Goal: Task Accomplishment & Management: Use online tool/utility

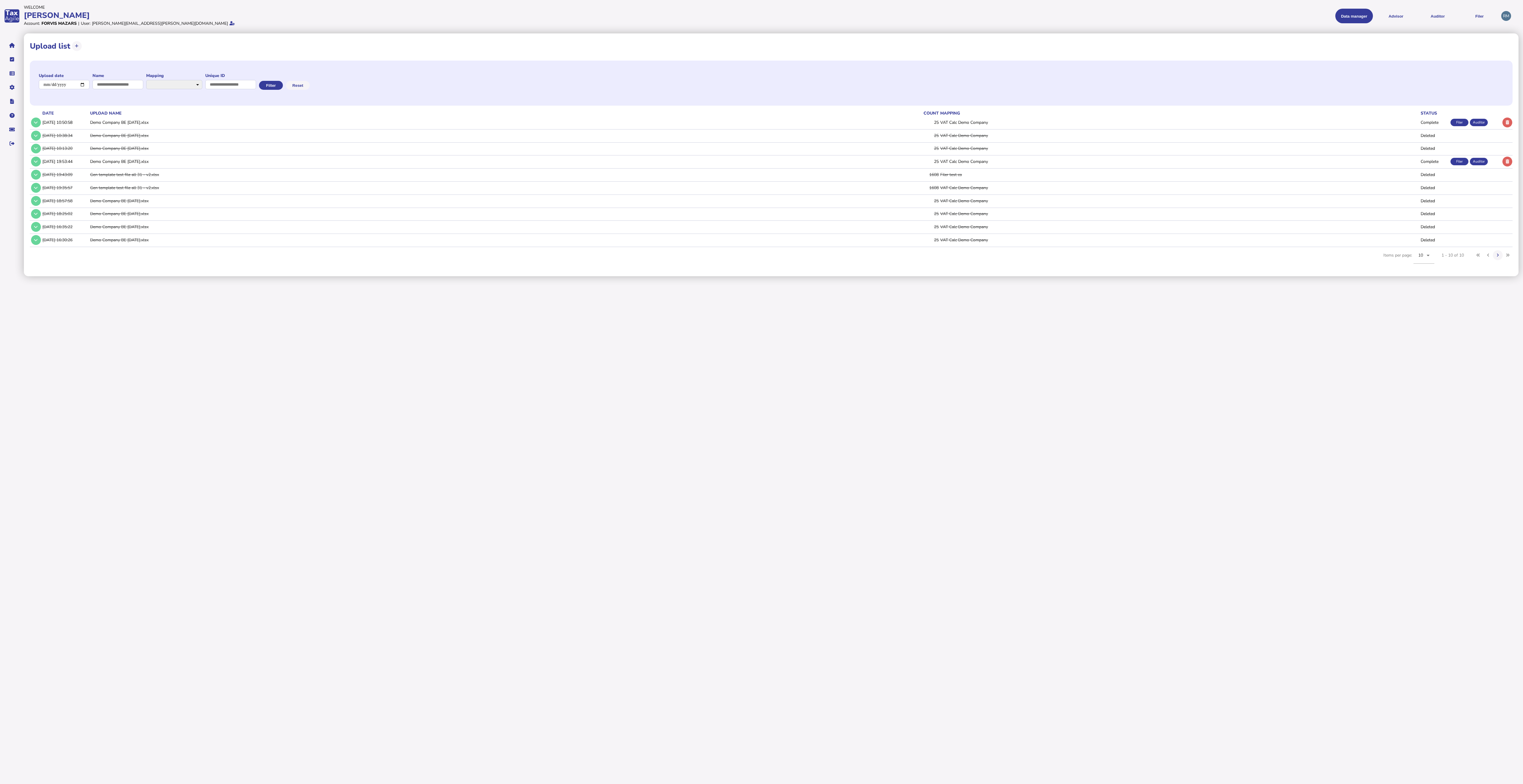
select select "**********"
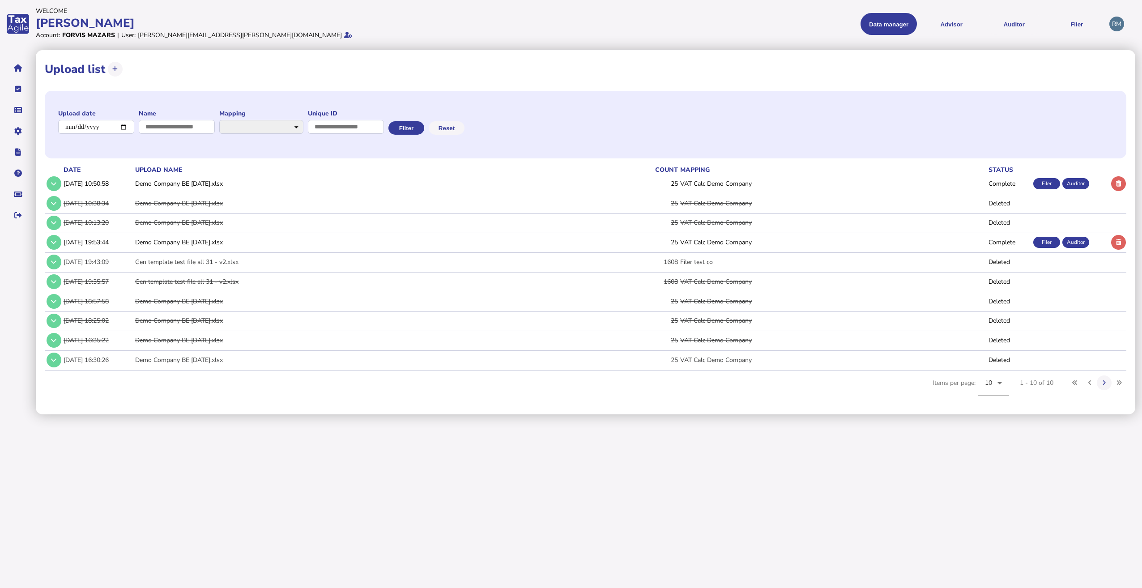
drag, startPoint x: 2250, startPoint y: 0, endPoint x: 520, endPoint y: 502, distance: 1801.0
click at [520, 414] on html "**********" at bounding box center [571, 207] width 1142 height 414
click at [1071, 183] on div "Auditor" at bounding box center [1075, 183] width 27 height 11
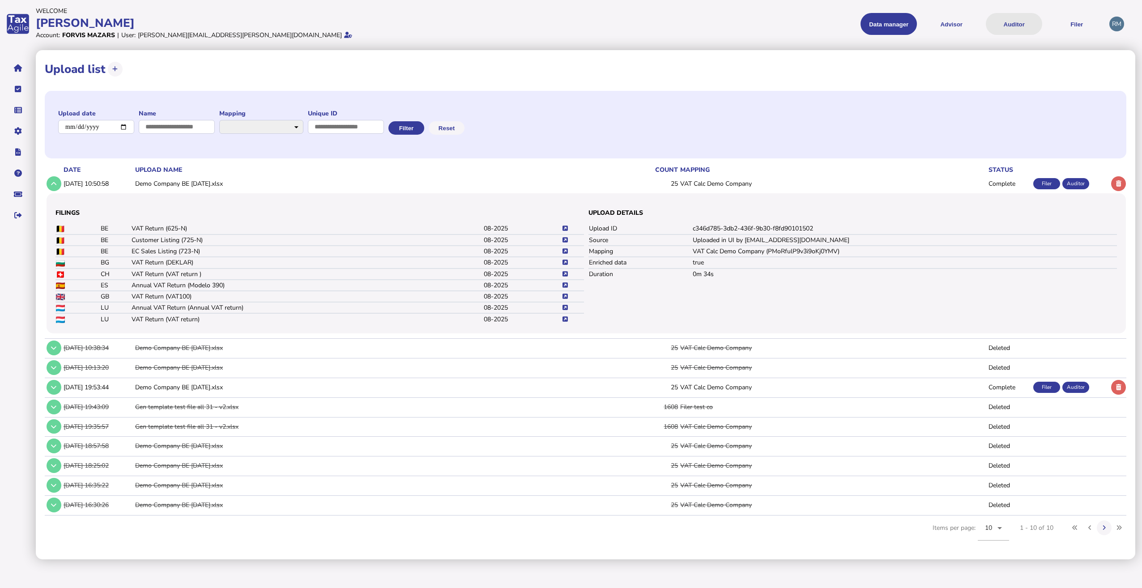
click at [1019, 27] on button "Auditor" at bounding box center [1014, 24] width 56 height 22
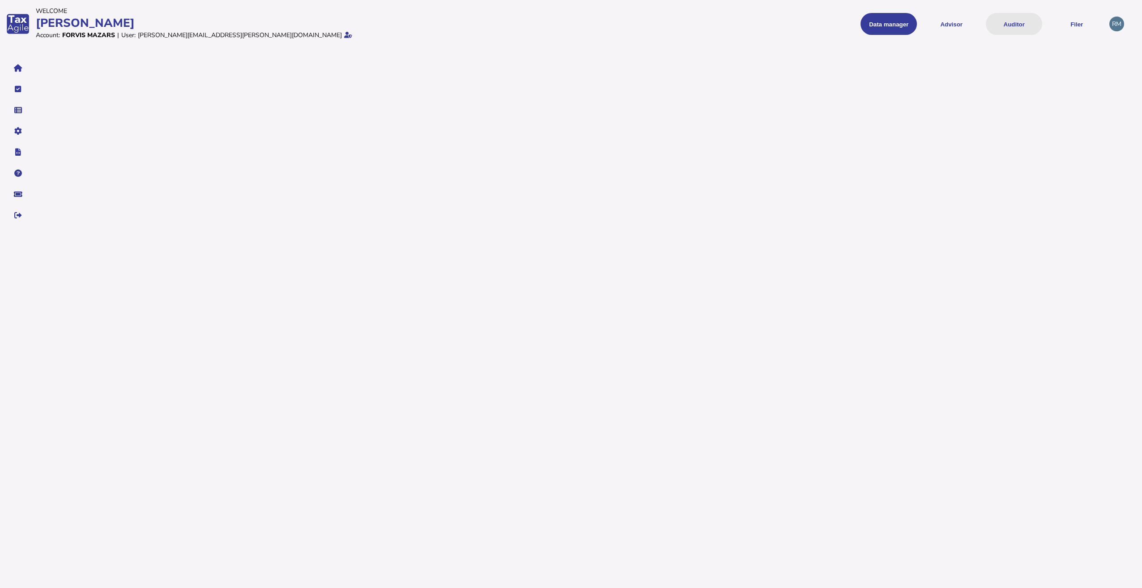
click at [1006, 23] on button "Auditor" at bounding box center [1014, 24] width 56 height 22
click at [995, 21] on button "Auditor" at bounding box center [1014, 24] width 56 height 22
click at [117, 34] on div "|" at bounding box center [118, 35] width 2 height 9
click at [15, 89] on icon "navigate application pages" at bounding box center [18, 89] width 7 height 0
click at [17, 74] on button "navigate application pages" at bounding box center [18, 68] width 19 height 19
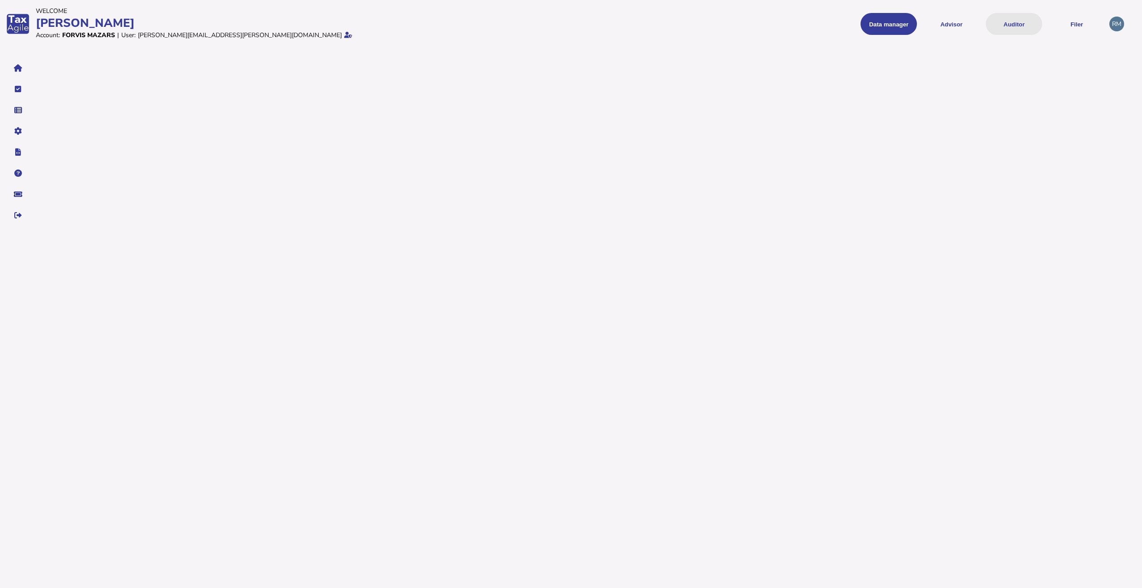
click at [1015, 27] on button "Auditor" at bounding box center [1014, 24] width 56 height 22
click at [886, 28] on button "Data manager" at bounding box center [888, 24] width 56 height 22
click at [936, 25] on button "Advisor" at bounding box center [951, 24] width 56 height 22
click at [951, 26] on button "Advisor" at bounding box center [951, 24] width 56 height 22
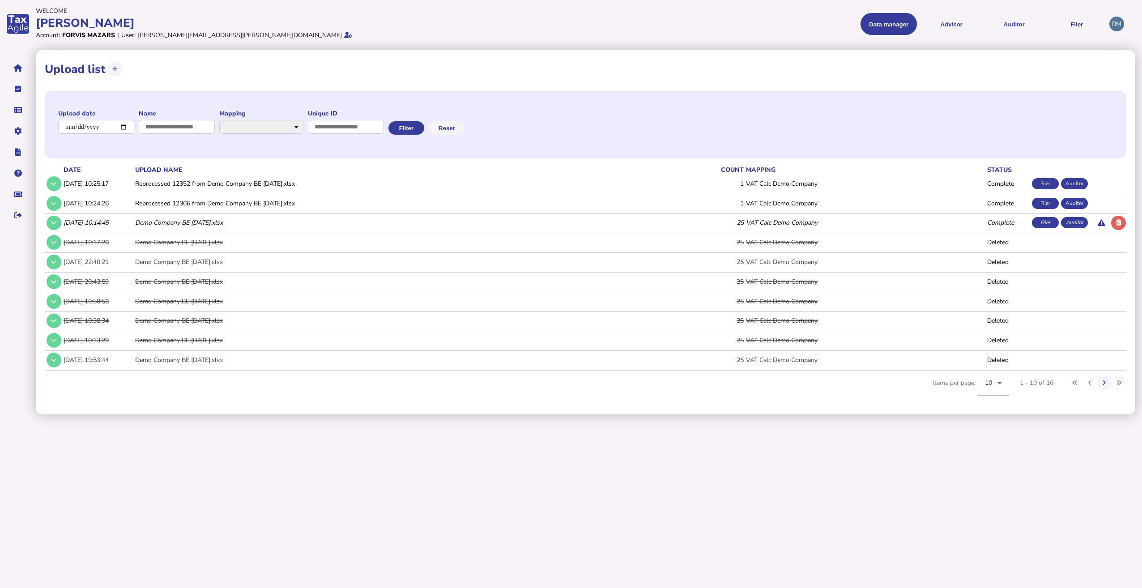
select select "**********"
click at [1008, 22] on button "Auditor" at bounding box center [1014, 24] width 56 height 22
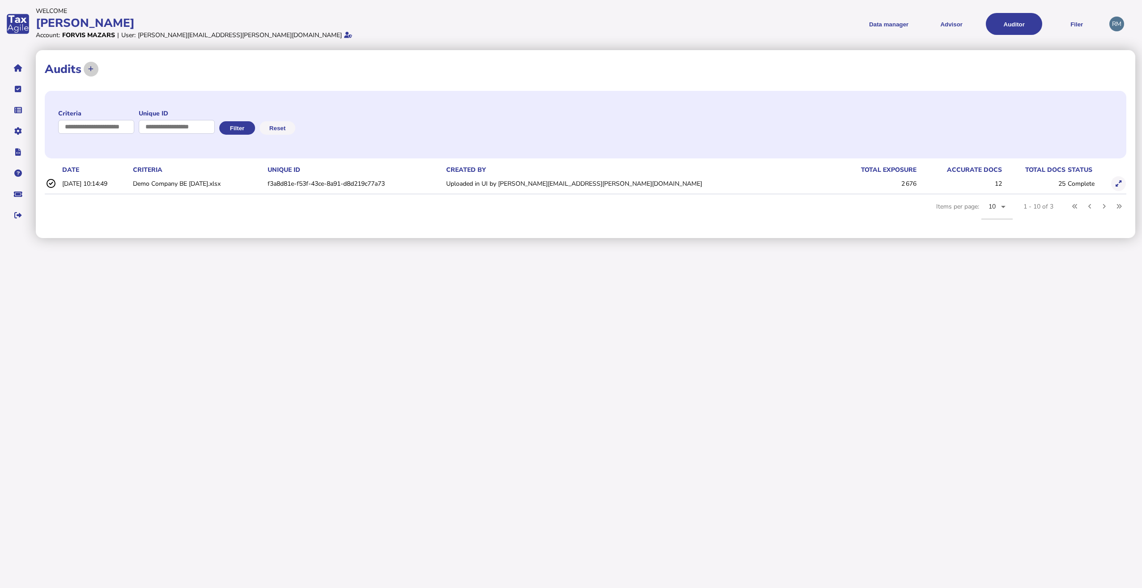
click at [92, 71] on icon at bounding box center [90, 69] width 5 height 6
select select "**********"
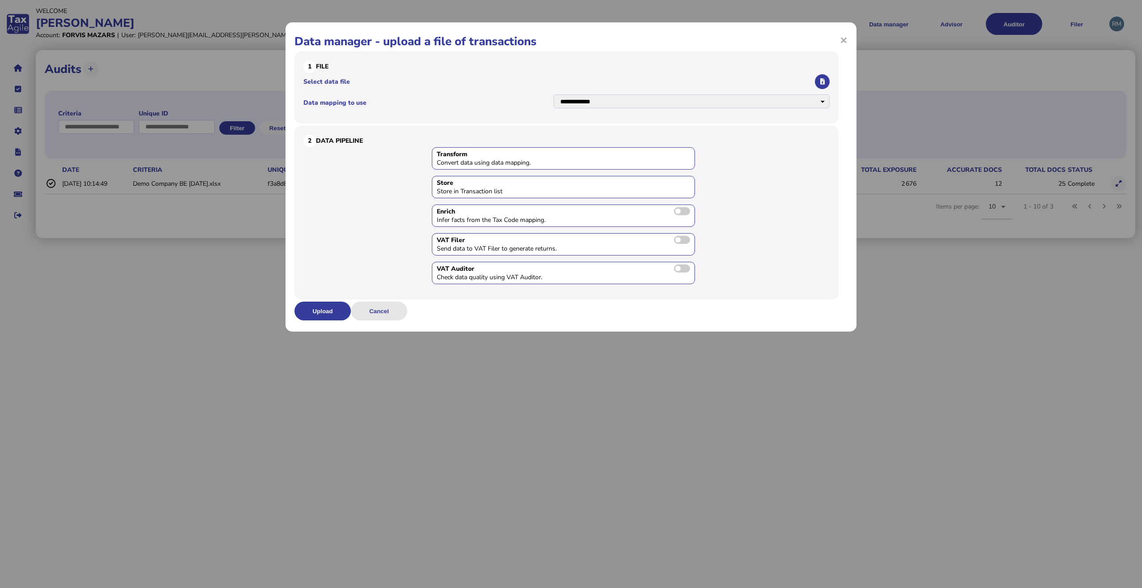
click at [370, 315] on button "Cancel" at bounding box center [379, 311] width 56 height 19
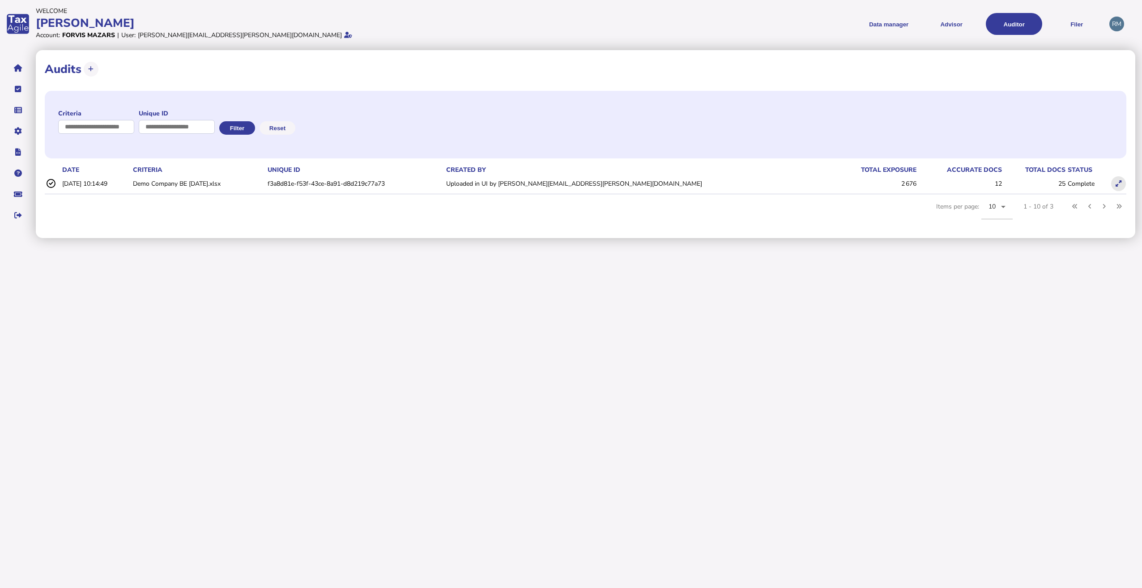
click at [1121, 182] on icon at bounding box center [1119, 184] width 6 height 6
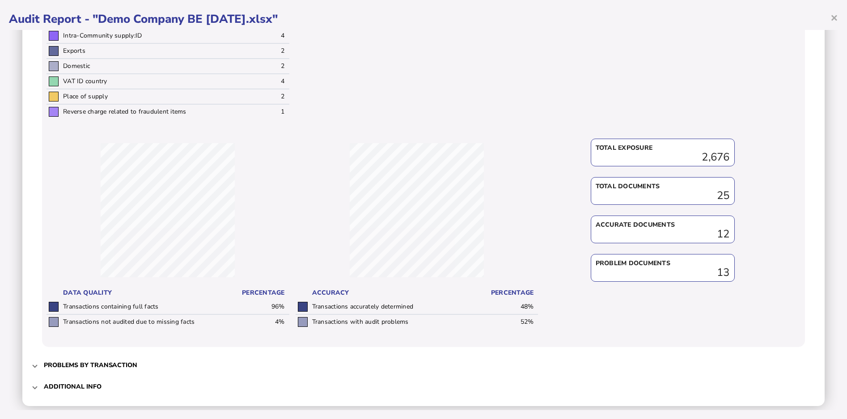
scroll to position [323, 0]
